Goal: Information Seeking & Learning: Learn about a topic

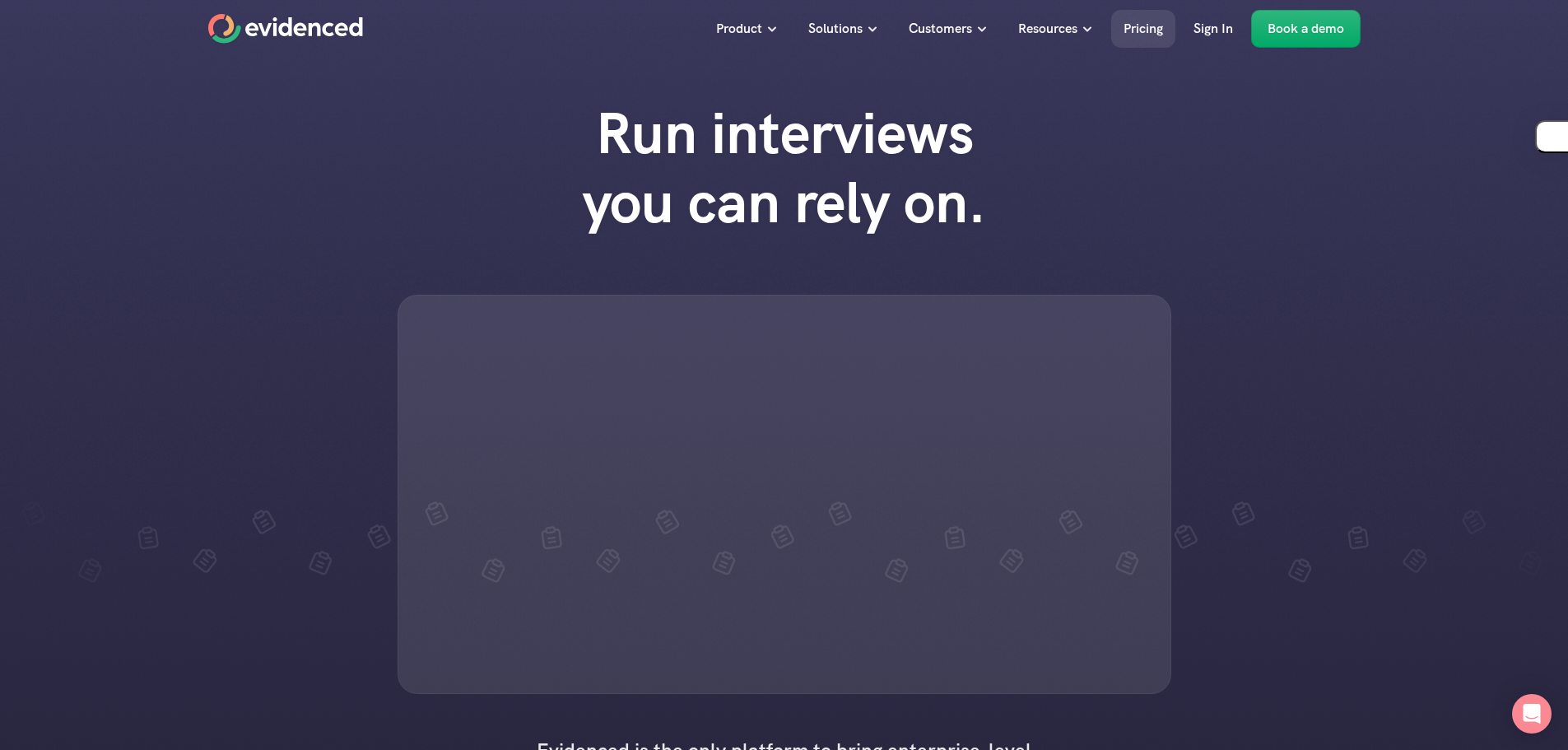
click at [1124, 32] on p "Pricing" at bounding box center [1144, 29] width 40 height 21
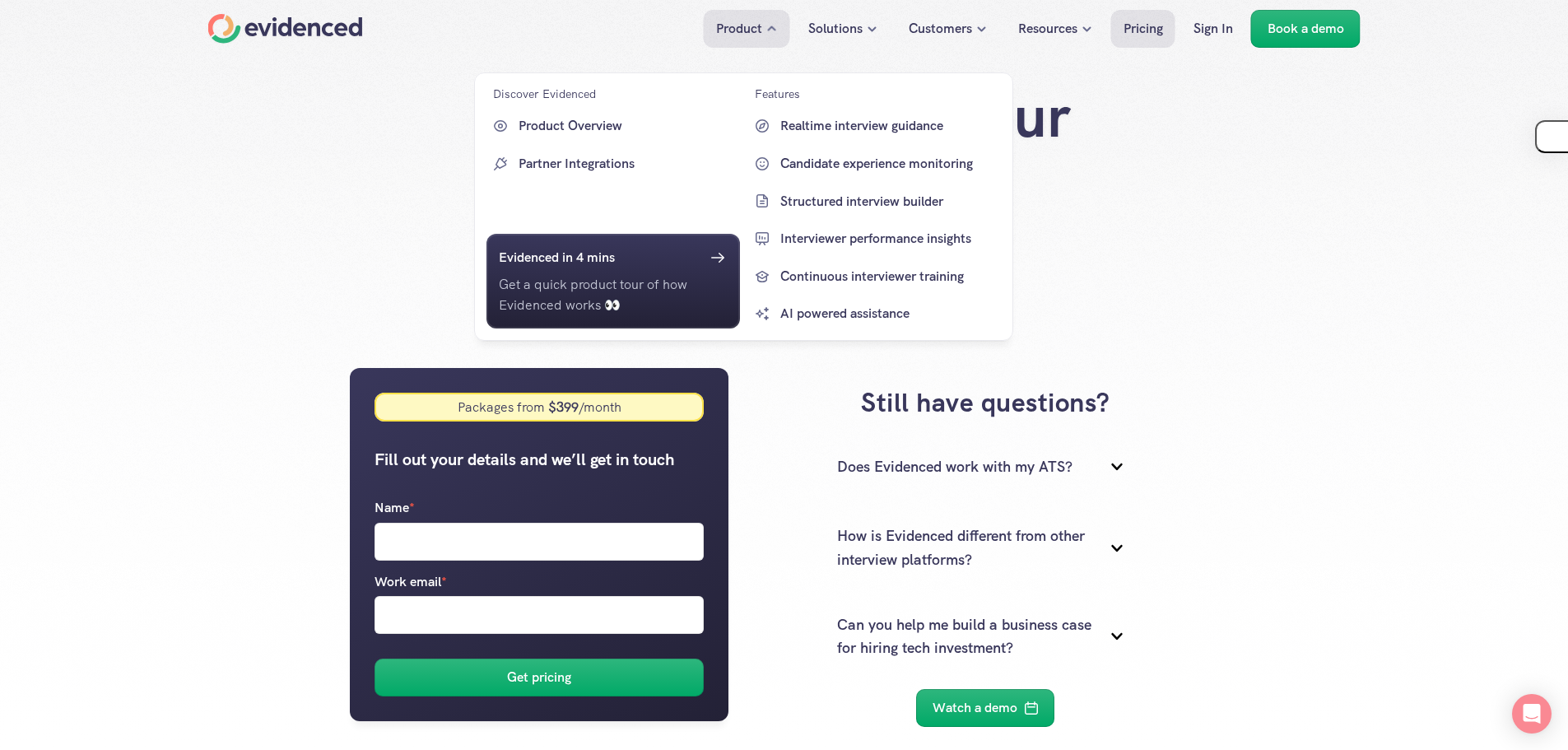
click at [745, 33] on p "Product" at bounding box center [739, 29] width 46 height 21
click at [612, 126] on p "Product Overview" at bounding box center [627, 126] width 217 height 21
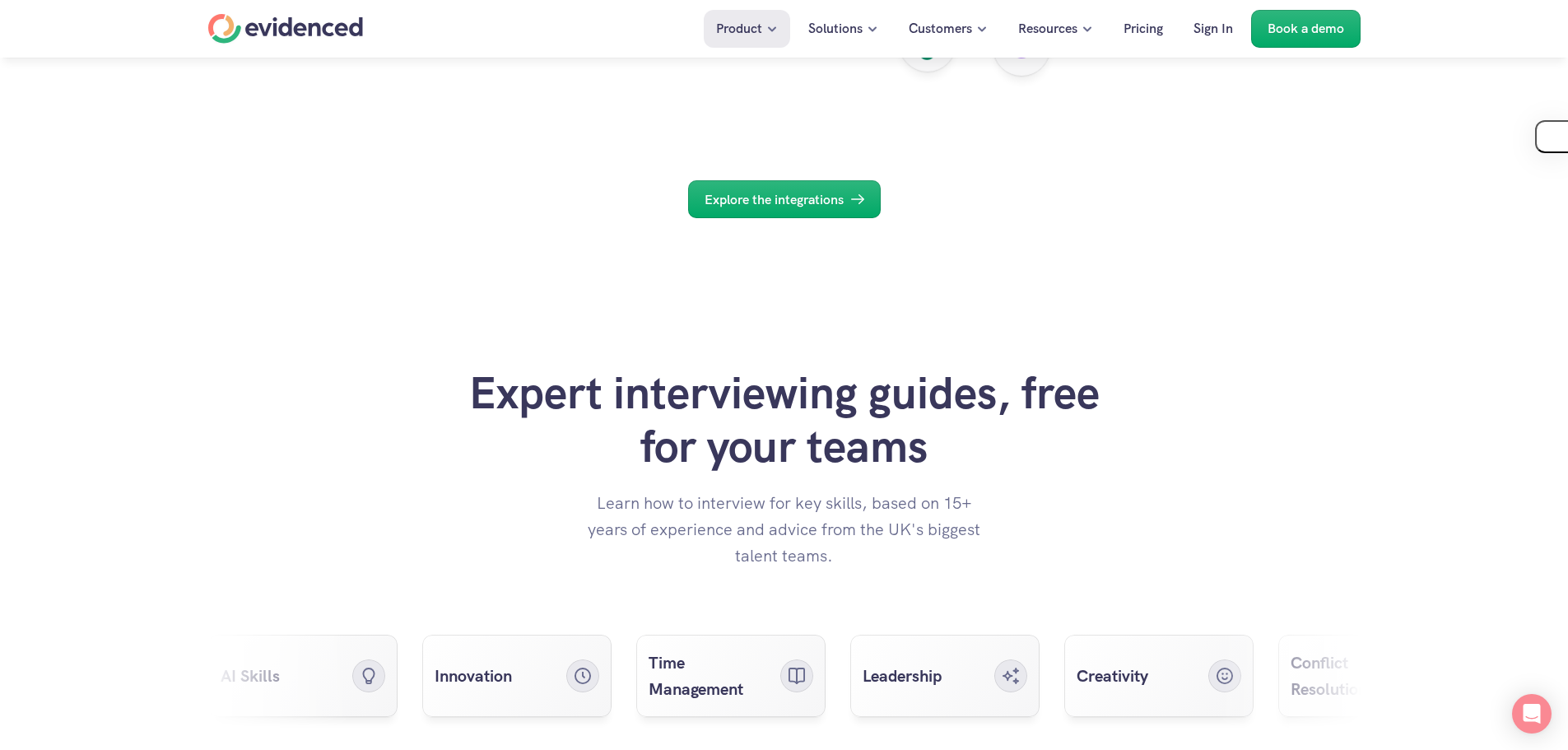
scroll to position [6012, 0]
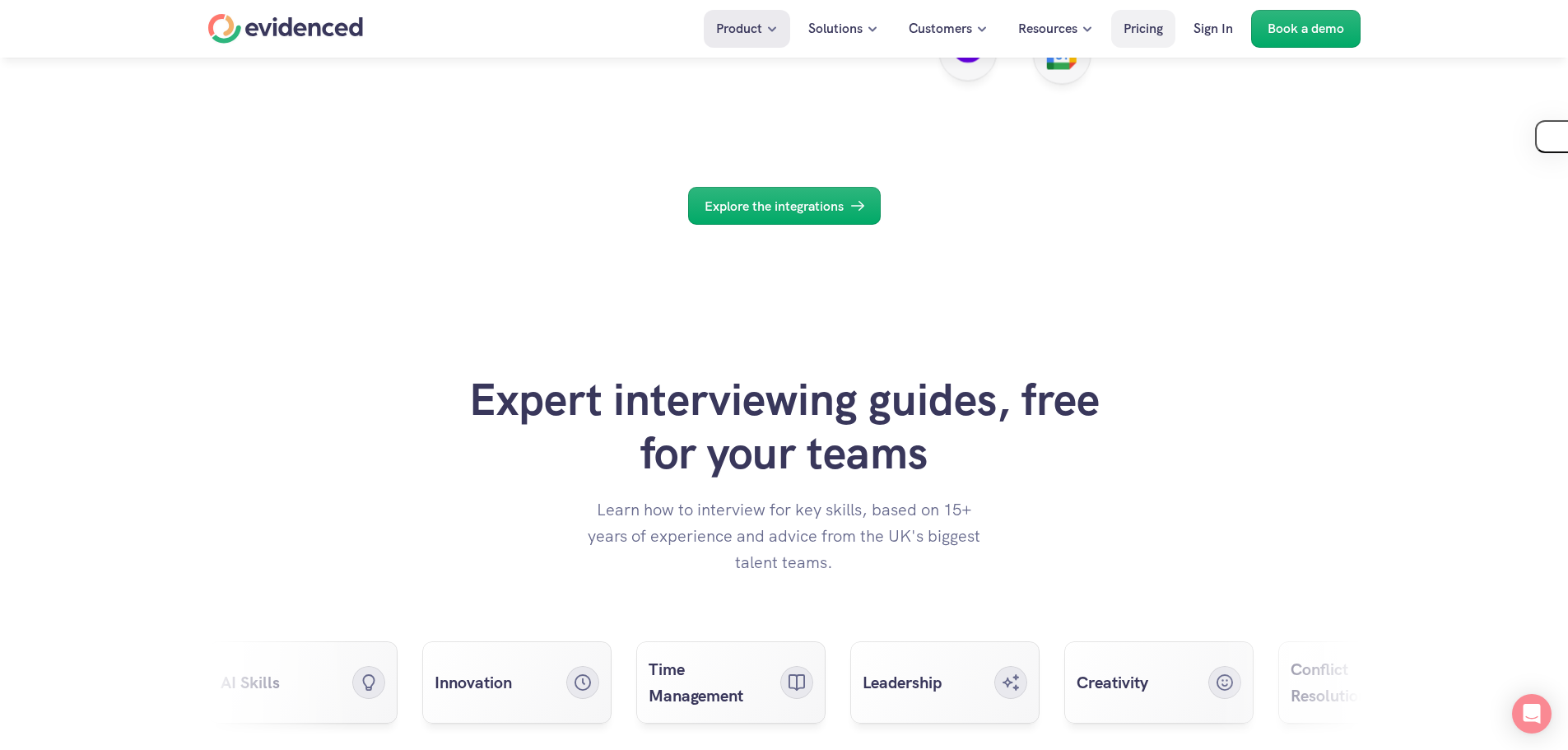
click at [1132, 25] on p "Pricing" at bounding box center [1144, 29] width 40 height 21
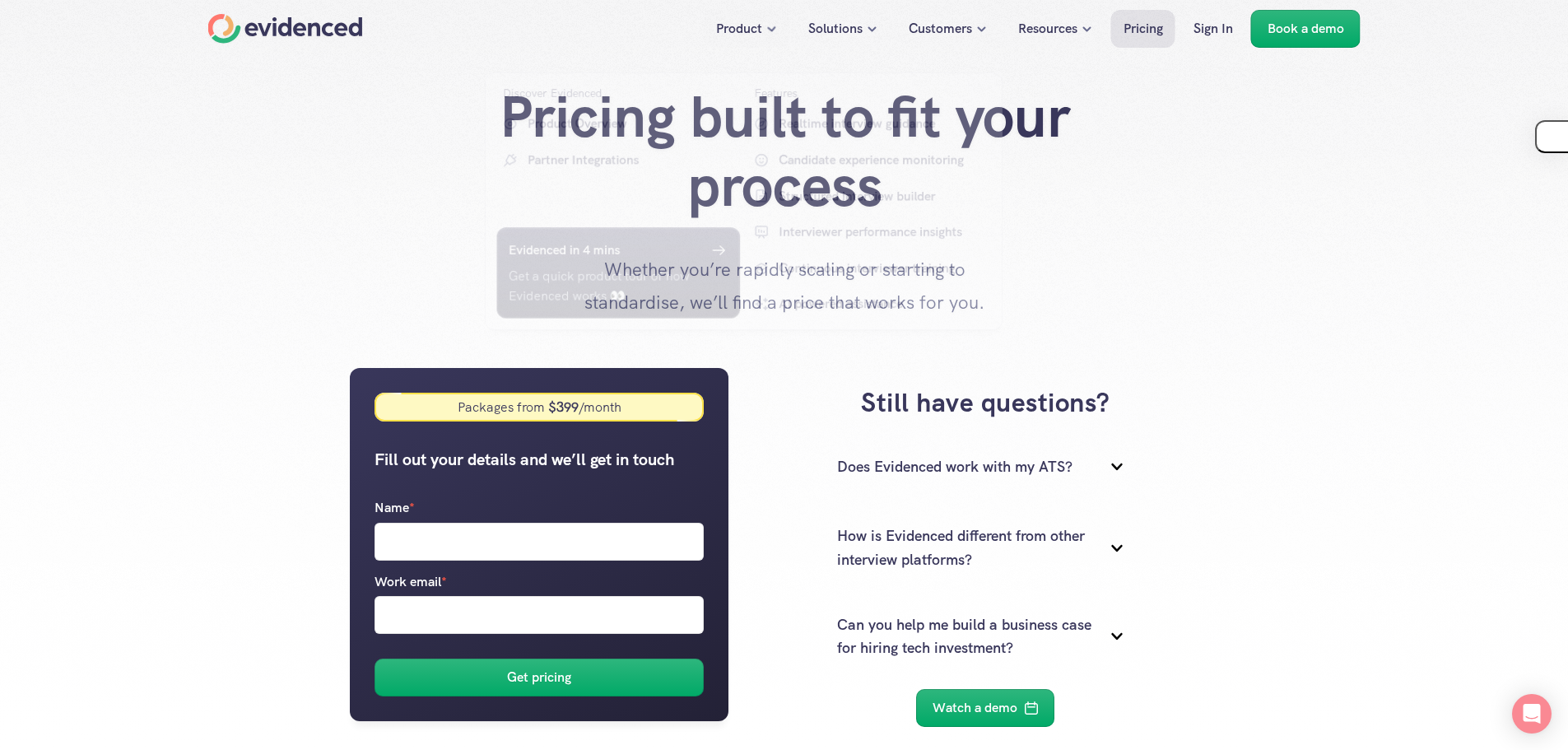
drag, startPoint x: 731, startPoint y: 40, endPoint x: 732, endPoint y: 31, distance: 9.1
click at [731, 39] on div "Product" at bounding box center [746, 29] width 87 height 38
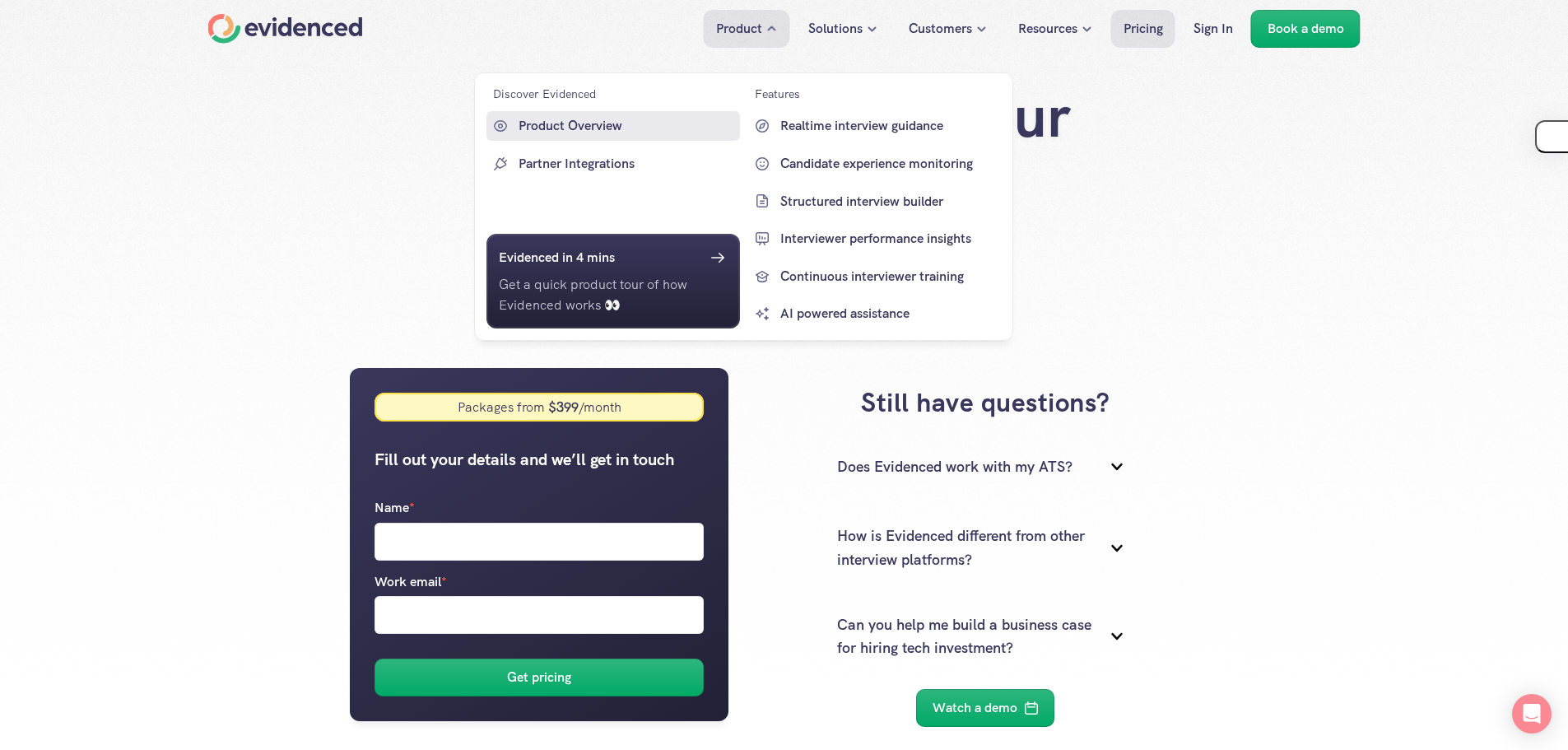
click at [574, 121] on p "Product Overview" at bounding box center [627, 126] width 217 height 21
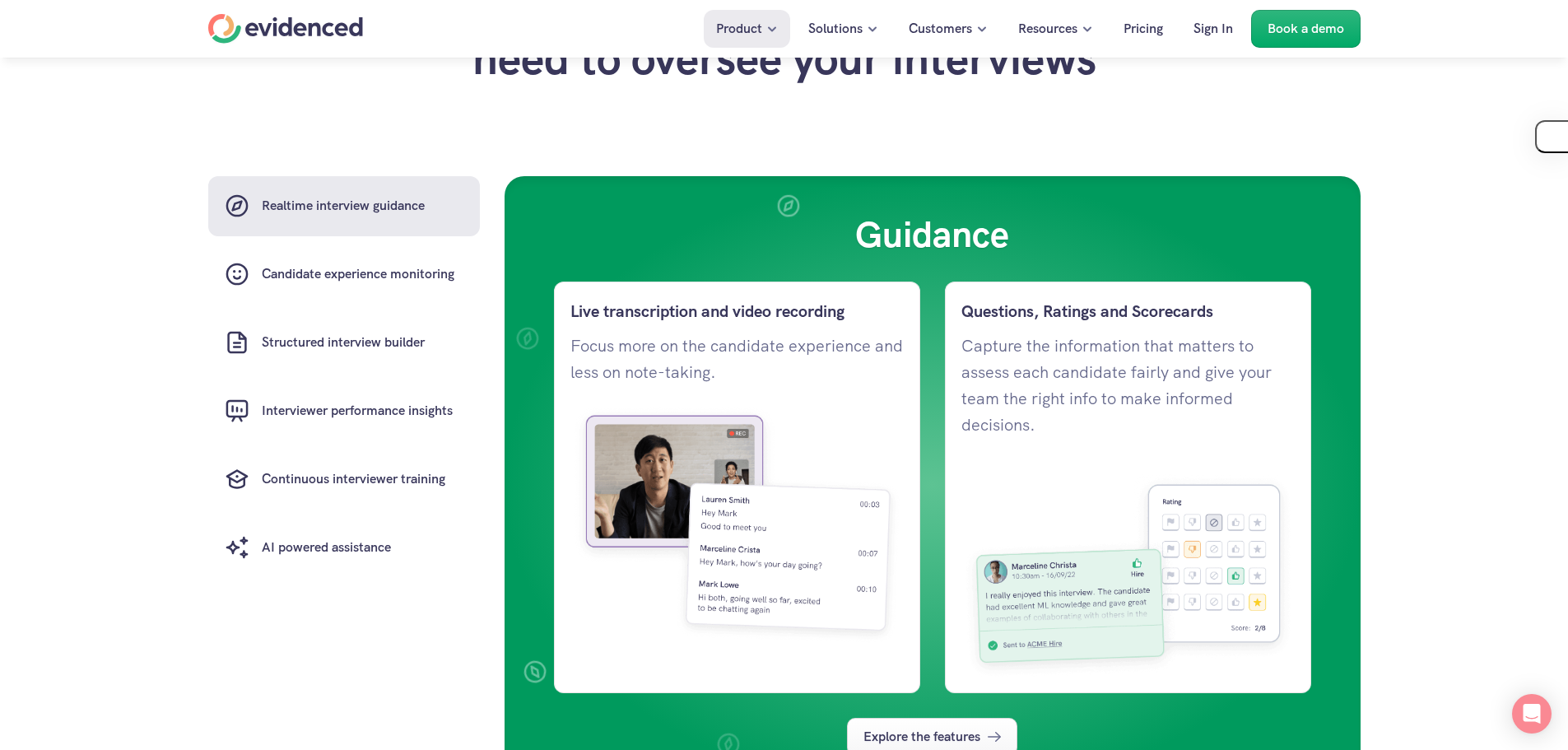
scroll to position [1235, 0]
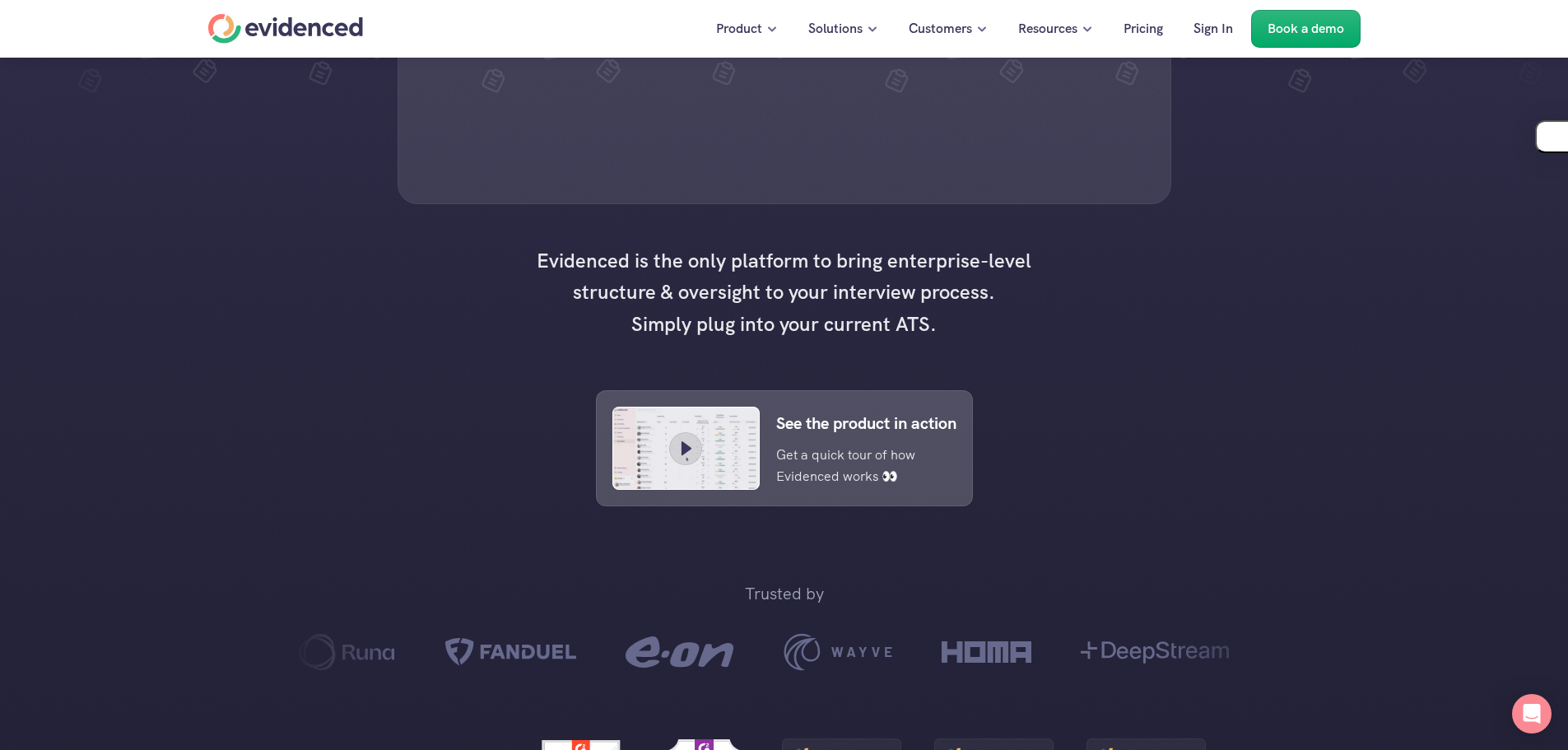
scroll to position [247, 0]
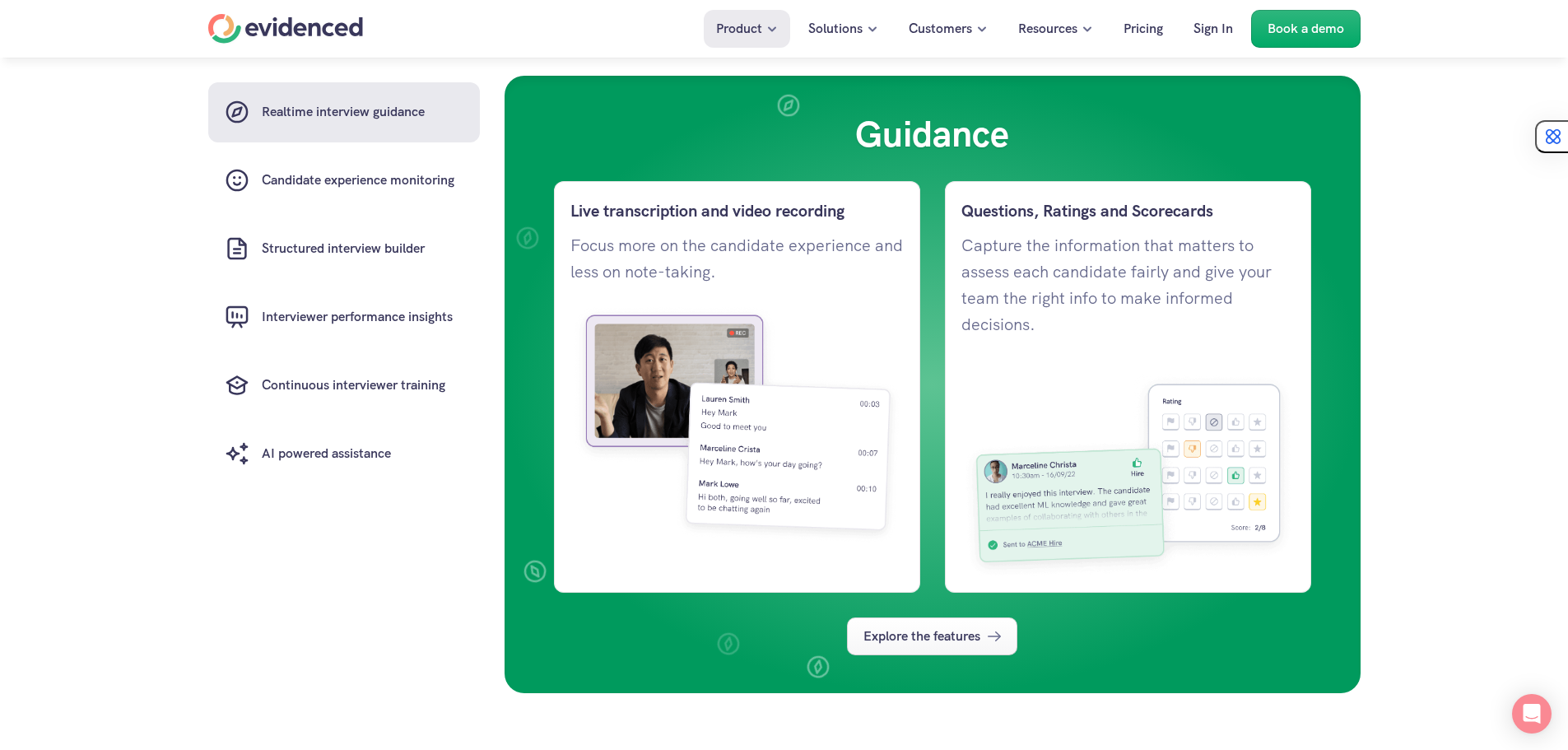
scroll to position [1235, 0]
